Goal: Task Accomplishment & Management: Complete application form

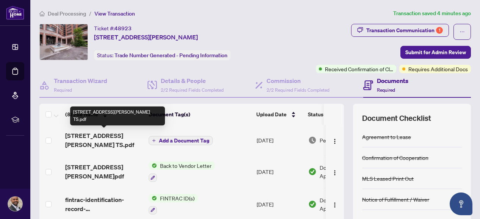
click at [88, 136] on span "[STREET_ADDRESS][PERSON_NAME] TS.pdf" at bounding box center [103, 140] width 77 height 18
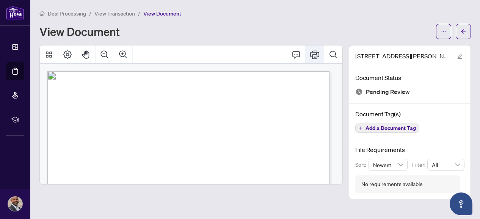
click at [315, 55] on icon "Print" at bounding box center [314, 54] width 9 height 8
click at [463, 30] on icon "arrow-left" at bounding box center [463, 31] width 5 height 4
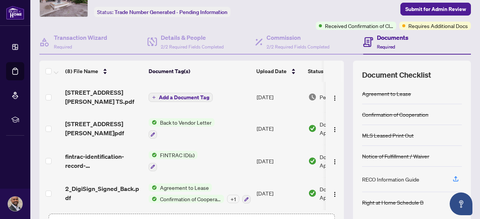
scroll to position [97, 0]
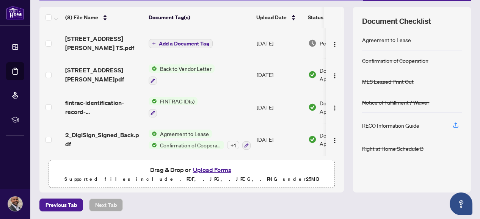
click at [205, 169] on button "Upload Forms" at bounding box center [212, 170] width 43 height 10
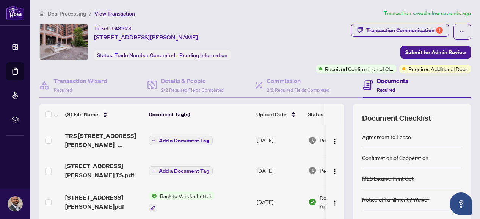
scroll to position [50, 0]
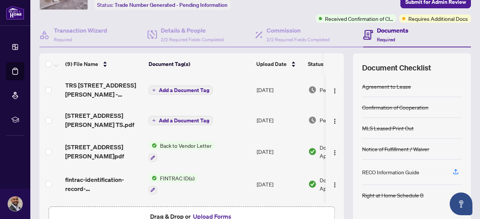
click at [162, 88] on span "Add a Document Tag" at bounding box center [184, 90] width 50 height 5
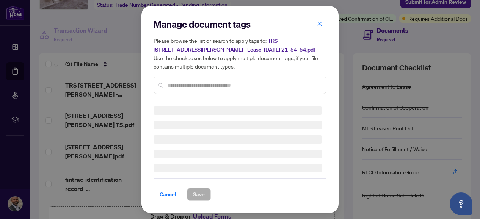
click at [201, 85] on input "text" at bounding box center [244, 85] width 152 height 8
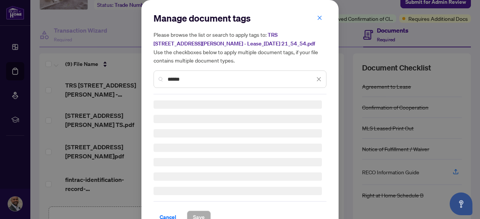
type input "*****"
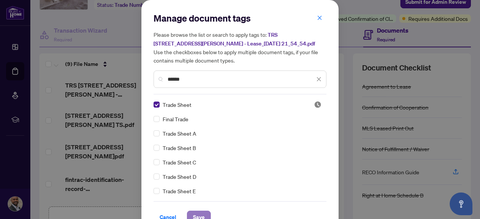
click at [193, 215] on span "Save" at bounding box center [199, 217] width 12 height 12
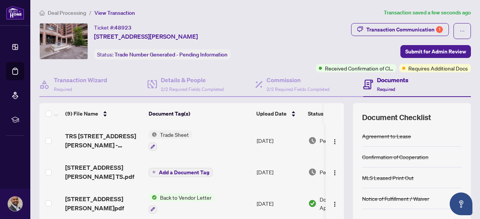
scroll to position [0, 0]
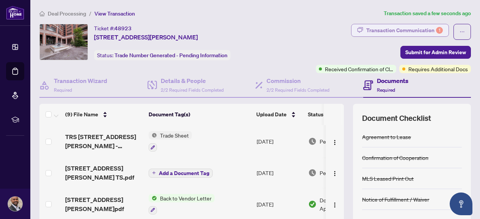
click at [420, 30] on div "Transaction Communication 1" at bounding box center [404, 30] width 77 height 12
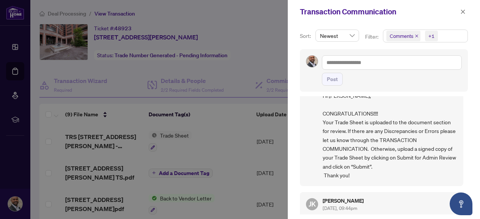
scroll to position [25, 0]
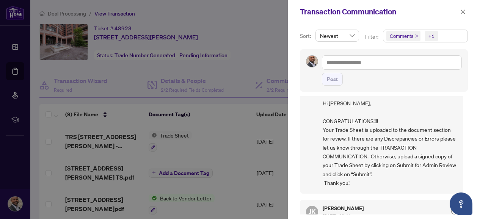
click at [260, 154] on div at bounding box center [240, 109] width 480 height 219
click at [463, 13] on icon "close" at bounding box center [462, 11] width 5 height 5
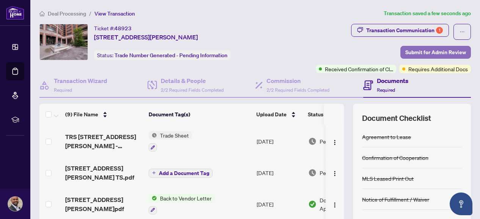
click at [430, 52] on span "Submit for Admin Review" at bounding box center [435, 52] width 61 height 12
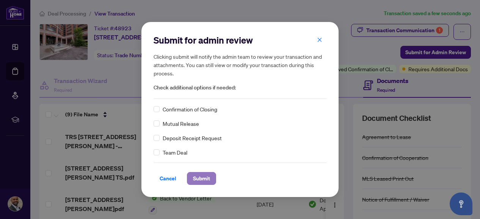
click at [203, 180] on span "Submit" at bounding box center [201, 178] width 17 height 12
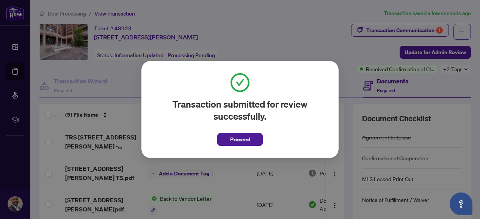
click at [387, 28] on div "Transaction submitted for review successfully. Proceed Cancel OK" at bounding box center [240, 109] width 480 height 219
drag, startPoint x: 237, startPoint y: 142, endPoint x: 341, endPoint y: 66, distance: 128.7
click at [238, 140] on span "Proceed" at bounding box center [240, 139] width 20 height 12
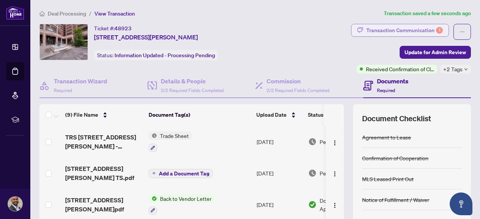
click at [385, 27] on div "Transaction Communication 1" at bounding box center [404, 30] width 77 height 12
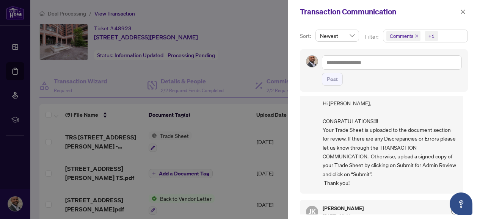
click at [244, 70] on div at bounding box center [240, 109] width 480 height 219
click at [462, 12] on icon "close" at bounding box center [463, 11] width 4 height 4
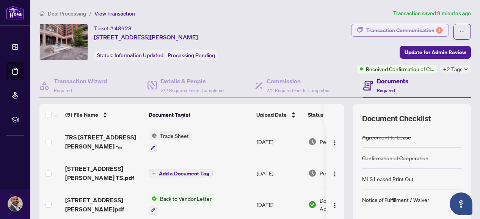
click at [407, 29] on div "Transaction Communication 1" at bounding box center [404, 30] width 77 height 12
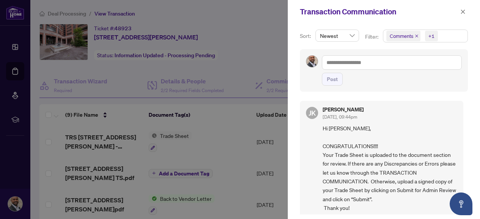
click at [254, 71] on div at bounding box center [240, 109] width 480 height 219
click at [462, 10] on icon "close" at bounding box center [463, 11] width 4 height 4
